Goal: Find specific page/section: Find specific page/section

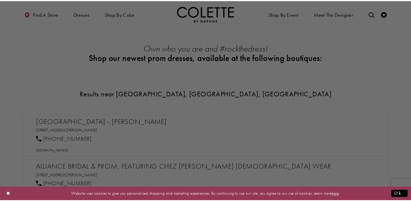
scroll to position [225, 0]
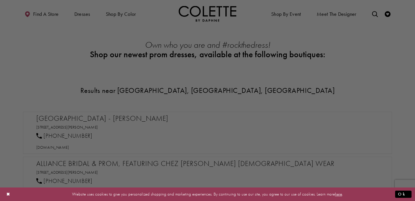
click at [354, 80] on div at bounding box center [209, 101] width 419 height 203
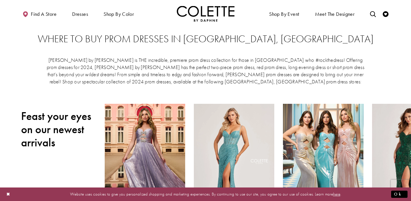
scroll to position [0, 0]
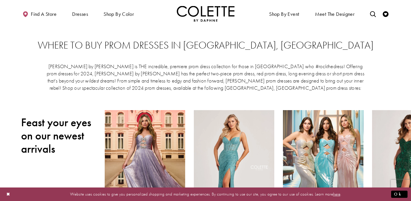
click at [9, 195] on button "Close Dialog" at bounding box center [8, 195] width 10 height 10
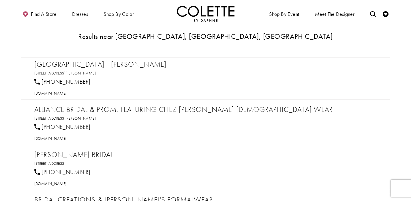
scroll to position [298, 0]
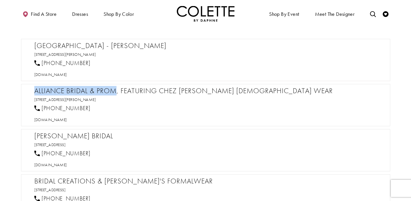
drag, startPoint x: 116, startPoint y: 90, endPoint x: 36, endPoint y: 90, distance: 79.8
click at [36, 90] on h2 "Alliance Bridal & Prom, Featuring Chez [PERSON_NAME] [DEMOGRAPHIC_DATA] Wear" at bounding box center [208, 91] width 348 height 9
copy h2 "Alliance Bridal & Prom"
click at [6, 125] on section "Results near [GEOGRAPHIC_DATA], [GEOGRAPHIC_DATA], [GEOGRAPHIC_DATA] [GEOGRAPHI…" at bounding box center [205, 153] width 411 height 308
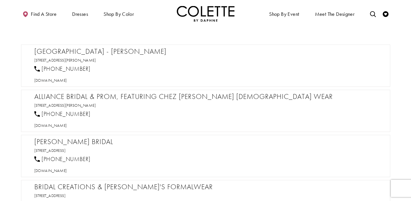
scroll to position [288, 0]
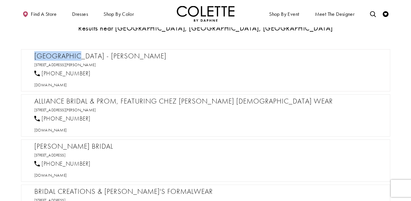
drag, startPoint x: 77, startPoint y: 55, endPoint x: 35, endPoint y: 55, distance: 41.5
click at [35, 55] on h2 "[GEOGRAPHIC_DATA] - [PERSON_NAME]" at bounding box center [208, 56] width 348 height 9
copy h2 "[GEOGRAPHIC_DATA]"
click at [11, 60] on section "Results near [GEOGRAPHIC_DATA], [GEOGRAPHIC_DATA], [GEOGRAPHIC_DATA] [GEOGRAPHI…" at bounding box center [205, 164] width 411 height 308
